Goal: Entertainment & Leisure: Consume media (video, audio)

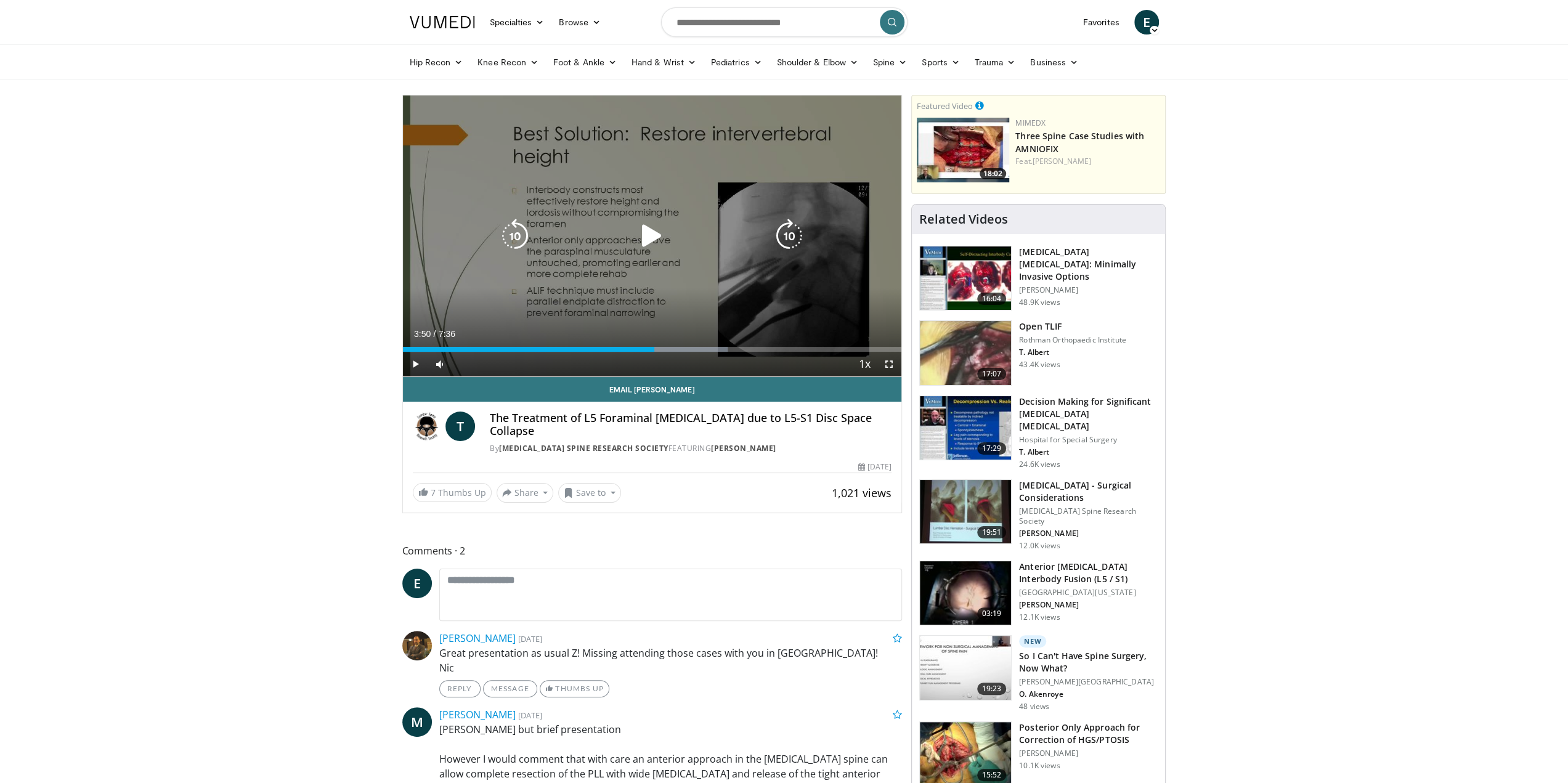
click at [642, 236] on icon "Video Player" at bounding box center [652, 236] width 35 height 35
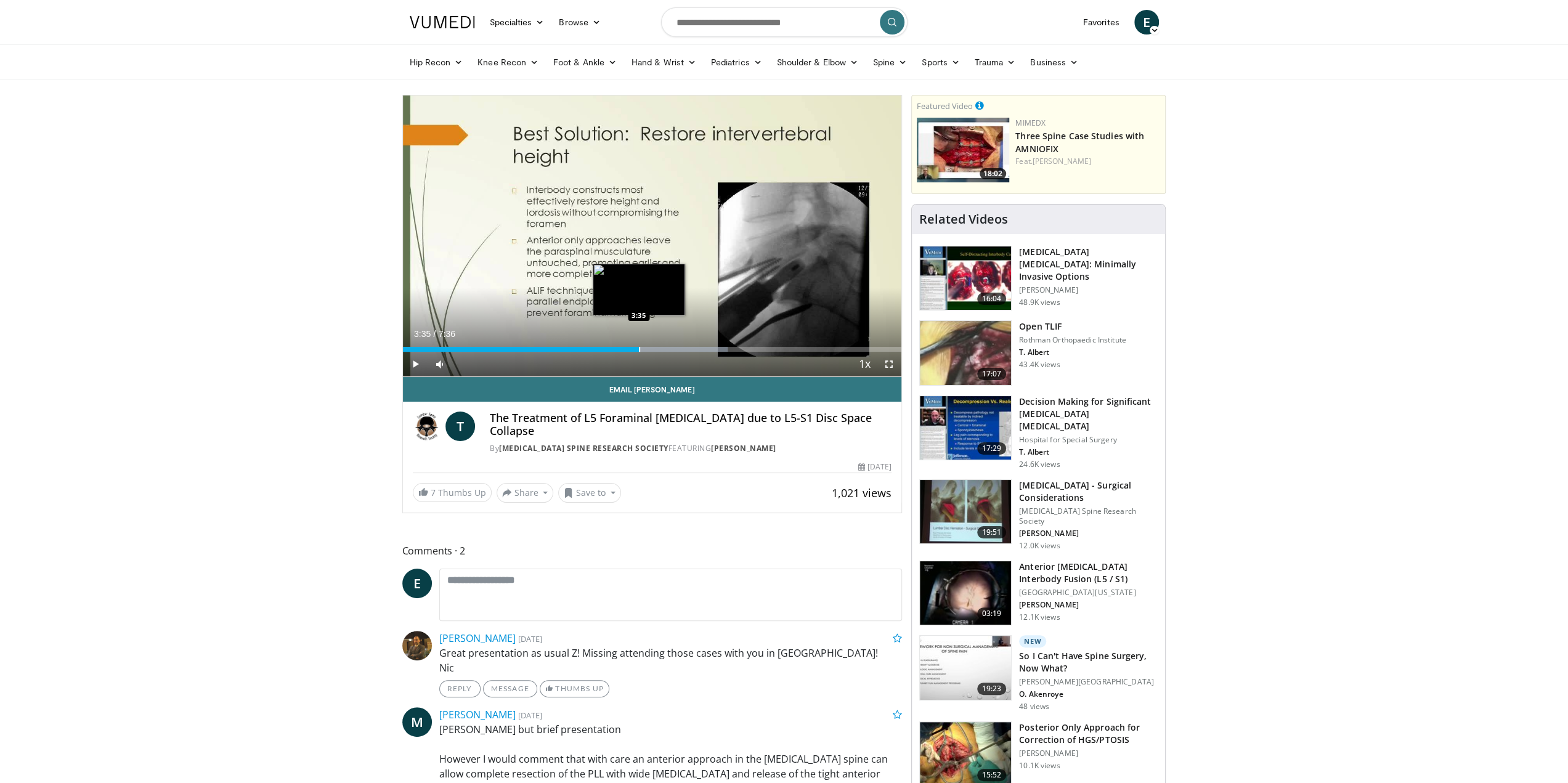
drag, startPoint x: 655, startPoint y: 349, endPoint x: 639, endPoint y: 348, distance: 16.0
click at [639, 348] on div "Progress Bar" at bounding box center [639, 349] width 1 height 5
click at [893, 364] on span "Video Player" at bounding box center [889, 364] width 24 height 24
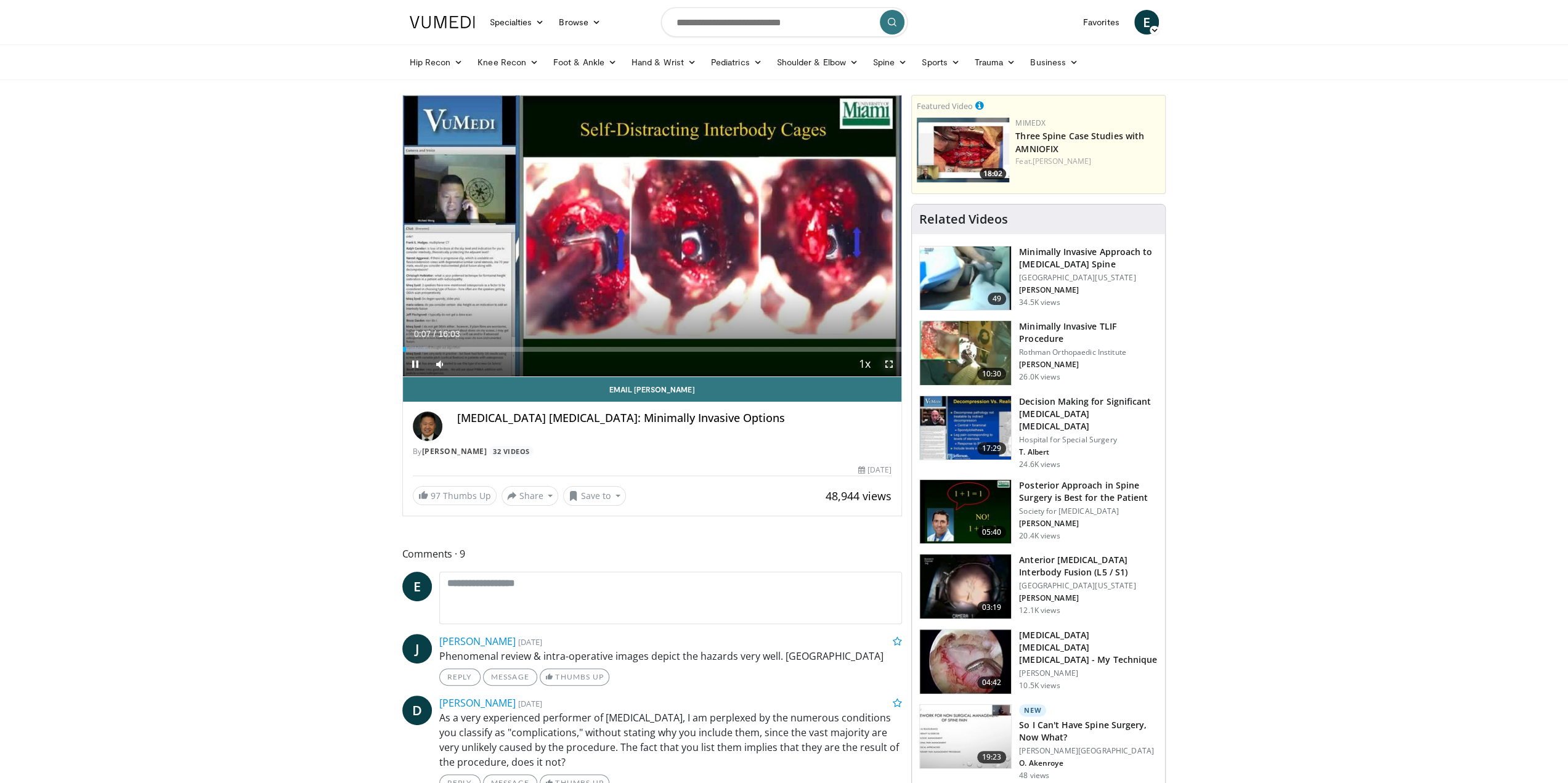
click at [892, 361] on span "Video Player" at bounding box center [889, 364] width 24 height 24
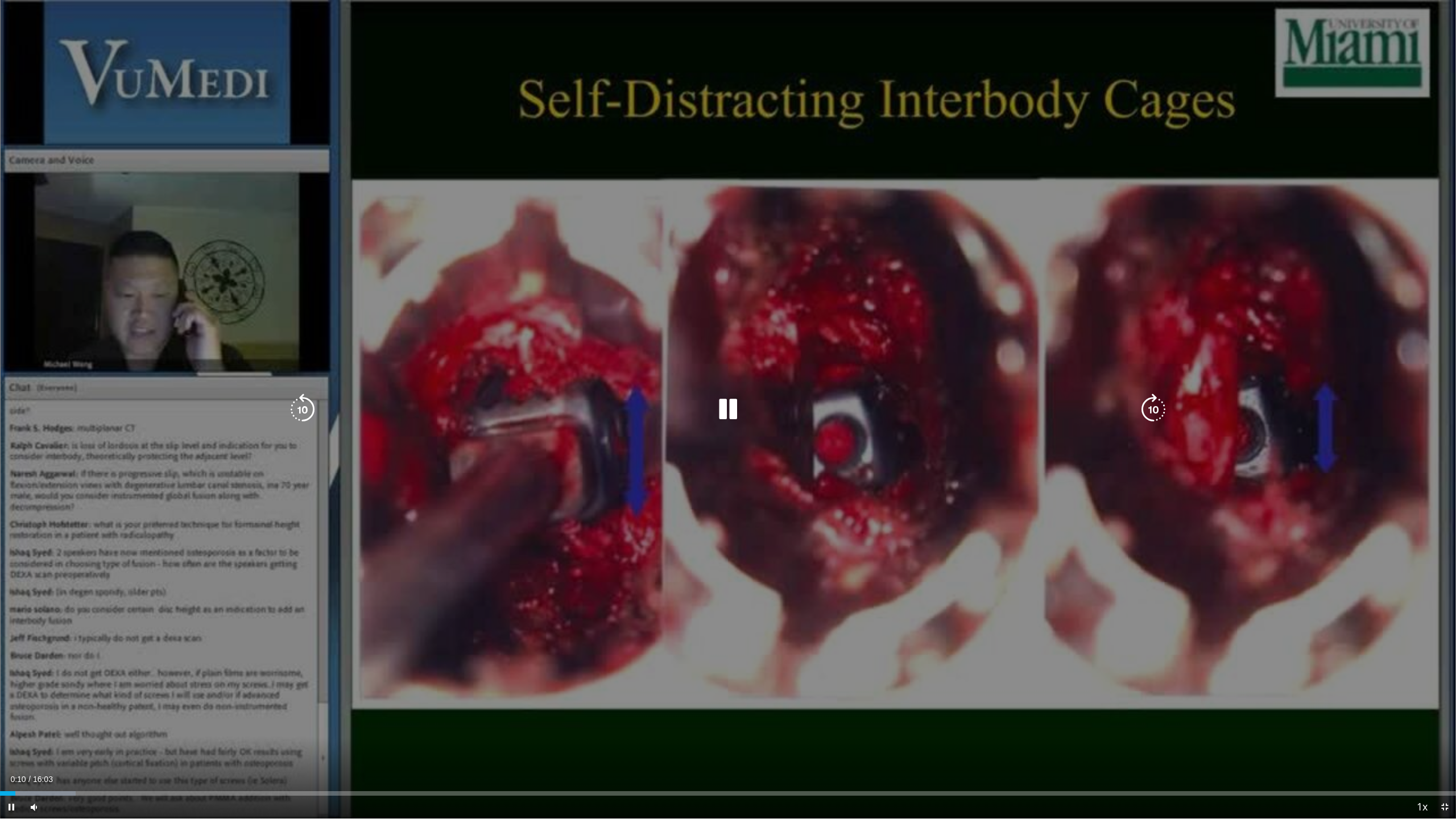
click at [729, 407] on icon "Video Player" at bounding box center [728, 410] width 32 height 32
